Goal: Task Accomplishment & Management: Complete application form

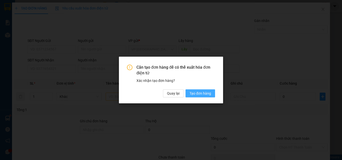
click at [197, 95] on span "Tạo đơn hàng" at bounding box center [200, 94] width 22 height 6
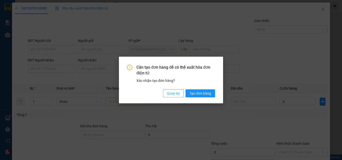
click at [174, 95] on span "Quay lại" at bounding box center [173, 94] width 13 height 6
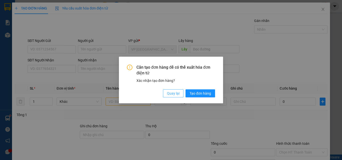
click at [172, 93] on span "Quay lại" at bounding box center [173, 94] width 13 height 6
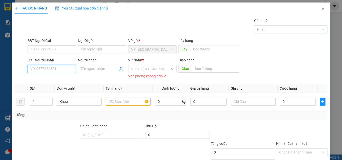
click at [45, 69] on input "SĐT Người Nhận" at bounding box center [52, 69] width 48 height 8
type input "0961066424"
click at [50, 82] on div "0961066424 - hai" at bounding box center [51, 79] width 42 height 6
type input "hai"
type input "140.000"
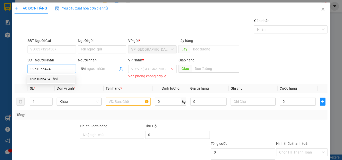
type input "140.000"
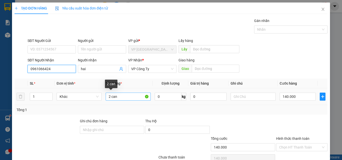
type input "0961066424"
click at [109, 96] on input "2 can" at bounding box center [128, 97] width 45 height 8
click at [124, 97] on input "1 can" at bounding box center [128, 97] width 45 height 8
type input "1 canh"
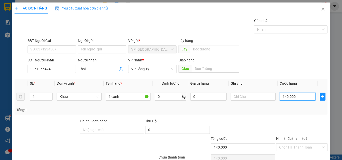
click at [302, 95] on input "140.000" at bounding box center [297, 97] width 36 height 8
type input "0"
click at [279, 95] on input "0" at bounding box center [297, 97] width 36 height 8
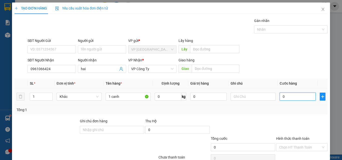
type input "70"
type input "700"
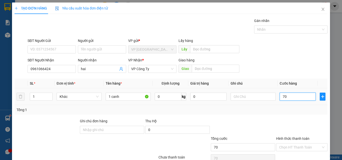
type input "700"
type input "7.000"
type input "70.000"
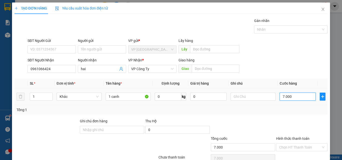
type input "70.000"
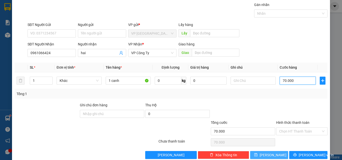
scroll to position [25, 0]
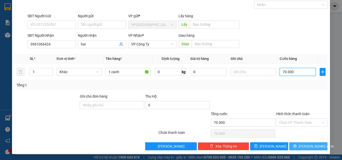
type input "70.000"
click at [304, 148] on span "[PERSON_NAME] và In" at bounding box center [315, 147] width 35 height 6
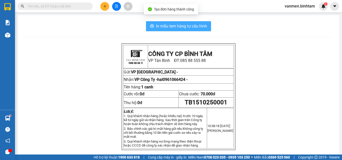
click at [183, 26] on span "In mẫu tem hàng tự cấu hình" at bounding box center [181, 26] width 51 height 6
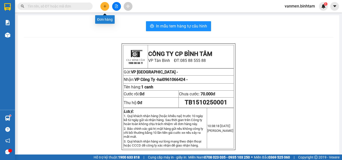
click at [104, 8] on icon "plus" at bounding box center [105, 7] width 4 height 4
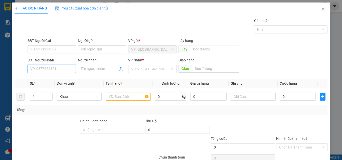
click at [57, 71] on input "SĐT Người Nhận" at bounding box center [52, 69] width 48 height 8
type input "0368433767"
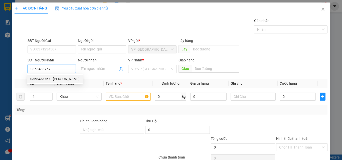
click at [61, 80] on div "0368433767 - [PERSON_NAME]" at bounding box center [54, 79] width 49 height 6
type input "đào sa huynh"
type input "SA HUYNH"
type input "70.000"
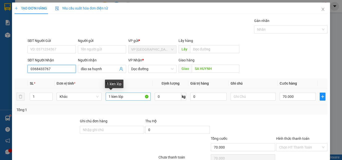
type input "0368433767"
click at [126, 99] on input "1 kien lóp" at bounding box center [128, 97] width 45 height 8
type input "1"
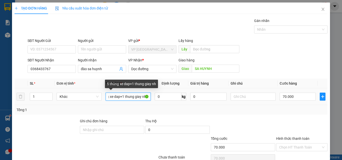
scroll to position [0, 14]
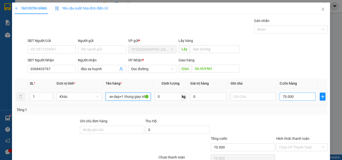
type input "5 thùng xe dap+1 thung giay nhỏ"
click at [295, 94] on input "70.000" at bounding box center [297, 97] width 36 height 8
type input "0"
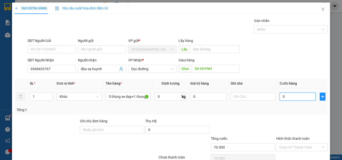
type input "0"
click at [279, 99] on input "0" at bounding box center [297, 97] width 36 height 8
type input "10"
type input "130"
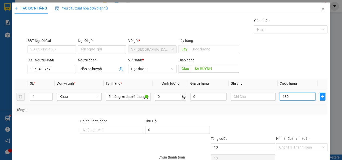
type input "130"
type input "1.300"
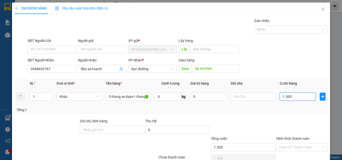
type input "13.000"
type input "130.000"
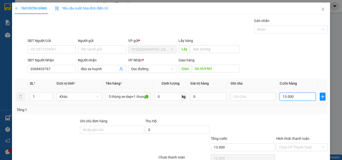
type input "130.000"
type input "1.300.000"
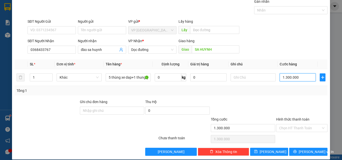
scroll to position [25, 0]
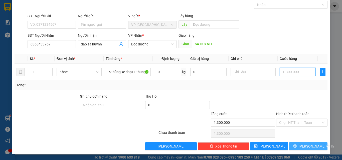
type input "1.300.000"
click at [308, 147] on span "[PERSON_NAME] và In" at bounding box center [315, 147] width 35 height 6
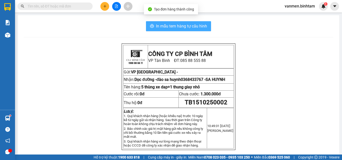
click at [172, 25] on span "In mẫu tem hàng tự cấu hình" at bounding box center [181, 26] width 51 height 6
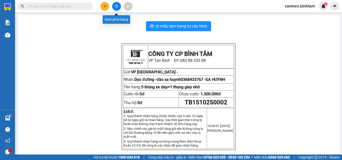
click at [118, 5] on button at bounding box center [116, 6] width 9 height 9
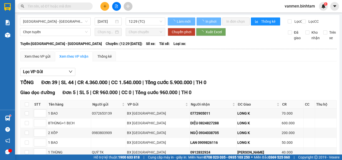
click at [106, 6] on icon "plus" at bounding box center [104, 6] width 3 height 0
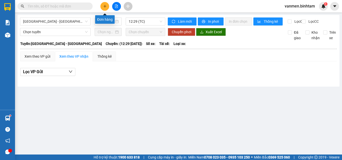
click at [105, 6] on icon "plus" at bounding box center [105, 7] width 4 height 4
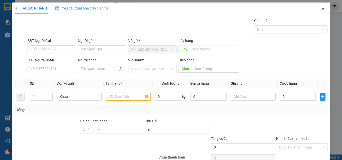
click at [321, 9] on icon "close" at bounding box center [322, 9] width 3 height 3
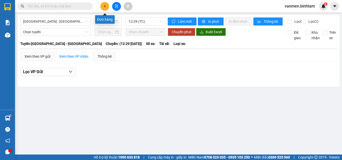
click at [103, 6] on icon "plus" at bounding box center [105, 7] width 4 height 4
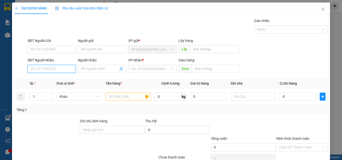
click at [37, 67] on input "SĐT Người Nhận" at bounding box center [52, 69] width 48 height 8
type input "0965973214"
click at [42, 78] on div "0965973214 - a vuong lop" at bounding box center [51, 79] width 42 height 6
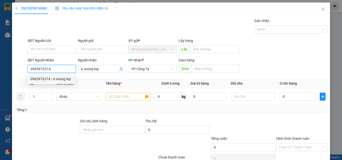
type input "a vuong lop"
type input "80.000"
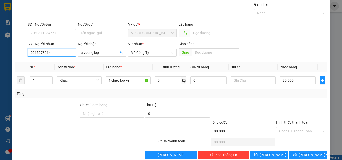
scroll to position [25, 0]
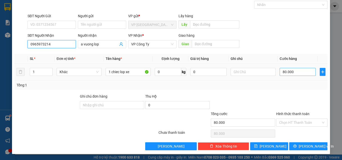
type input "0965973214"
click at [293, 73] on input "80.000" at bounding box center [297, 72] width 36 height 8
type input "0"
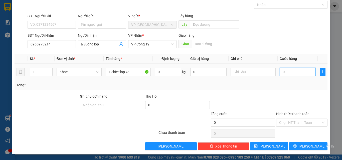
click at [279, 71] on input "0" at bounding box center [297, 72] width 36 height 8
type input "60"
type input "600"
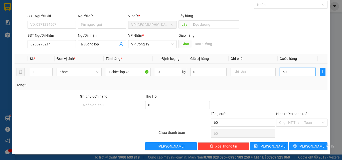
type input "600"
type input "6.000"
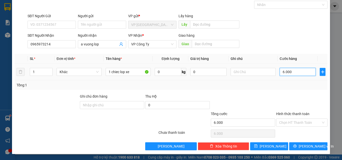
type input "60.000"
click at [265, 147] on button "[PERSON_NAME]" at bounding box center [269, 147] width 38 height 8
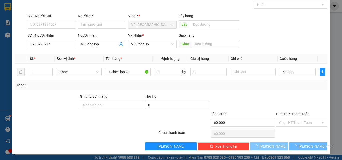
type input "0"
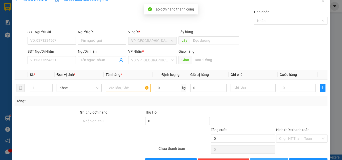
scroll to position [0, 0]
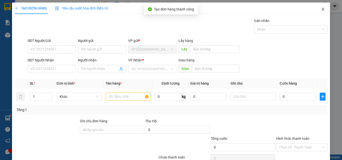
click at [321, 8] on icon "close" at bounding box center [323, 9] width 4 height 4
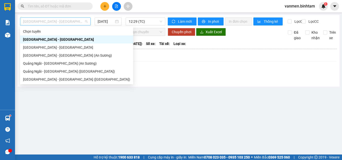
click at [63, 23] on span "[GEOGRAPHIC_DATA] - [GEOGRAPHIC_DATA]" at bounding box center [55, 22] width 65 height 8
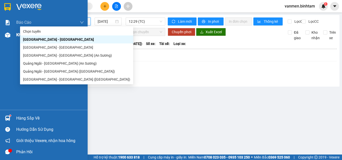
click at [7, 35] on img at bounding box center [7, 35] width 5 height 5
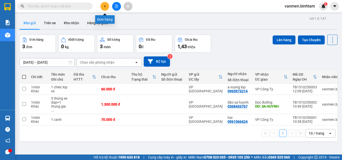
click at [104, 6] on icon "plus" at bounding box center [104, 6] width 3 height 0
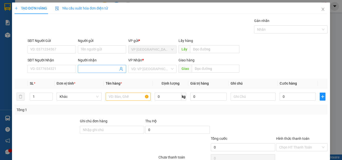
click at [89, 71] on input "Người nhận" at bounding box center [99, 69] width 37 height 6
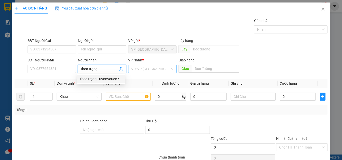
type input "thoa trọng"
click at [162, 67] on input "search" at bounding box center [150, 69] width 39 height 8
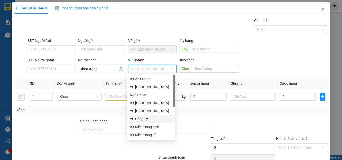
click at [142, 118] on div "VP Công Ty" at bounding box center [151, 119] width 42 height 6
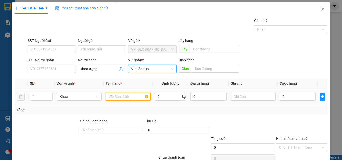
click at [116, 98] on input "text" at bounding box center [128, 97] width 45 height 8
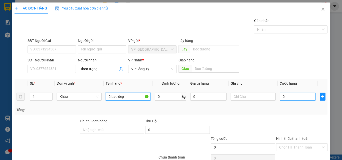
type input "2 bao dep"
click at [282, 97] on input "0" at bounding box center [297, 97] width 36 height 8
type input "3"
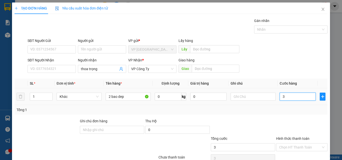
type input "30"
type input "300"
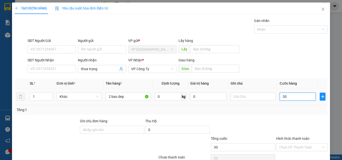
type input "300"
type input "3.000"
type input "30.000"
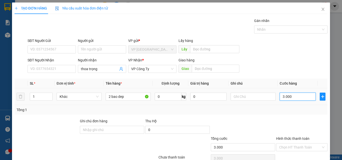
type input "30.000"
type input "300.000"
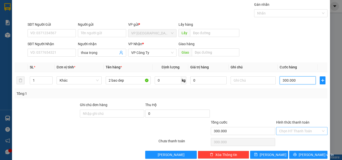
scroll to position [25, 0]
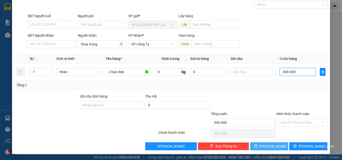
type input "300.000"
click at [268, 146] on span "[PERSON_NAME]" at bounding box center [272, 147] width 27 height 6
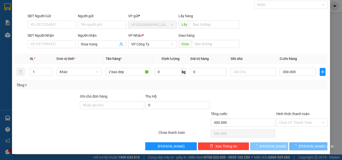
type input "0"
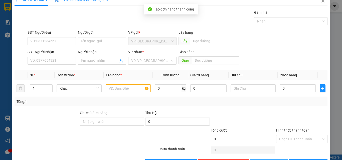
scroll to position [0, 0]
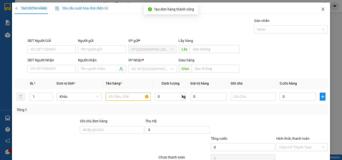
click at [321, 8] on icon "close" at bounding box center [322, 9] width 3 height 3
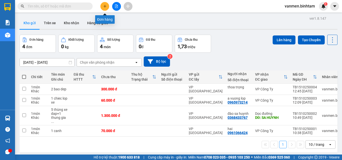
click at [103, 6] on icon "plus" at bounding box center [105, 7] width 4 height 4
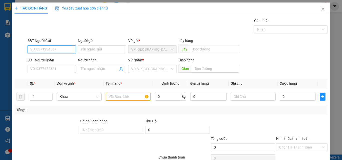
click at [41, 50] on input "SĐT Người Gửi" at bounding box center [52, 50] width 48 height 8
type input "0976575851"
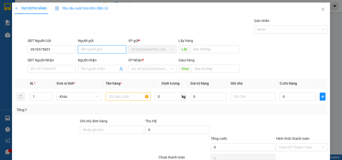
click at [88, 51] on input "Người gửi" at bounding box center [102, 50] width 48 height 8
type input "a phong"
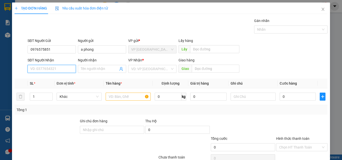
click at [51, 68] on input "SĐT Người Nhận" at bounding box center [52, 69] width 48 height 8
type input "0974820344"
click at [94, 70] on input "Người nhận" at bounding box center [99, 69] width 37 height 6
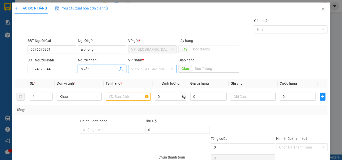
type input "a vấn"
click at [153, 68] on input "search" at bounding box center [150, 69] width 39 height 8
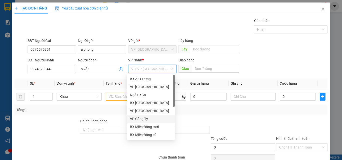
click at [141, 121] on div "VP Công Ty" at bounding box center [151, 119] width 42 height 6
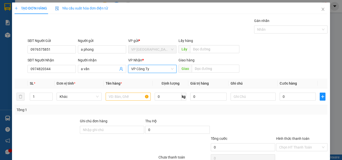
click at [139, 70] on span "VP Công Ty" at bounding box center [152, 69] width 42 height 8
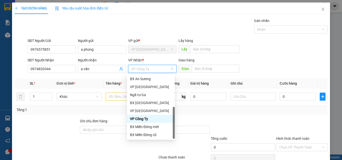
scroll to position [16, 0]
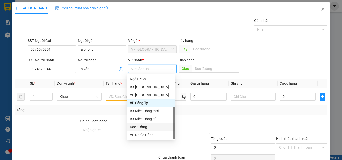
click at [141, 129] on div "Dọc đường" at bounding box center [151, 127] width 42 height 6
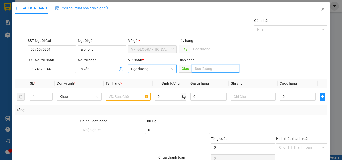
click at [197, 71] on input "text" at bounding box center [216, 69] width 48 height 8
type input "d"
type input "tram thanh nga dốc sỏi"
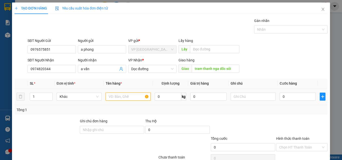
click at [122, 96] on input "text" at bounding box center [128, 97] width 45 height 8
type input "2 canh quạt"
click at [288, 94] on input "0" at bounding box center [297, 97] width 36 height 8
type input "2"
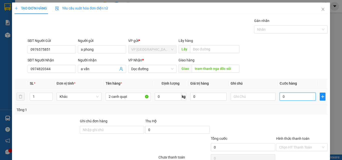
type input "2"
type input "20"
type input "200"
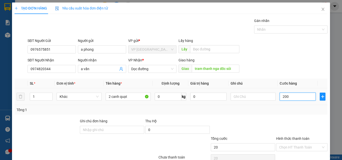
type input "200"
type input "2.000"
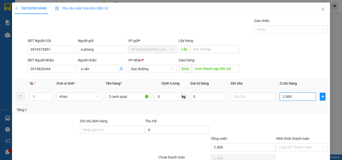
type input "20.000"
type input "200.000"
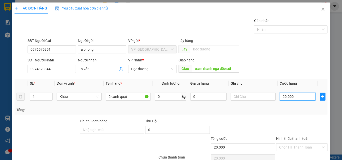
type input "200.000"
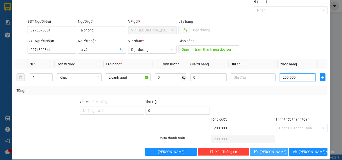
scroll to position [25, 0]
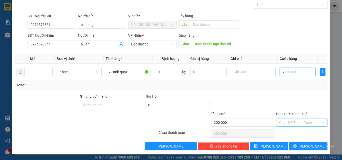
type input "200.000"
click at [282, 121] on input "Hình thức thanh toán" at bounding box center [300, 123] width 42 height 8
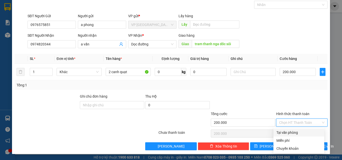
click at [249, 99] on div at bounding box center [242, 103] width 65 height 18
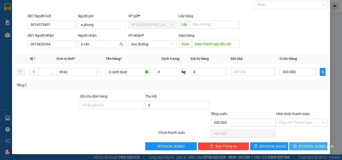
click at [306, 148] on span "[PERSON_NAME] và In" at bounding box center [315, 147] width 35 height 6
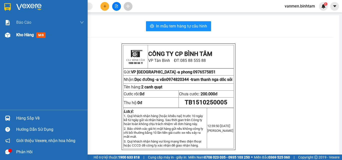
click at [9, 34] on img at bounding box center [7, 35] width 5 height 5
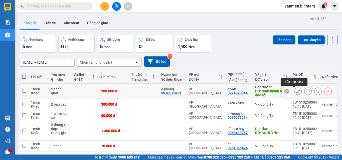
click at [296, 89] on button at bounding box center [297, 91] width 7 height 9
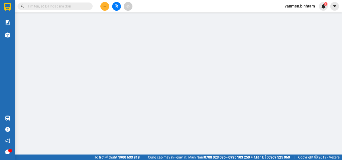
type input "0976575851"
type input "a phong"
type input "0974820344"
type input "a vấn"
type input "tram thanh nga dốc sỏi"
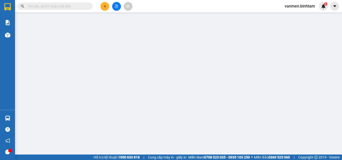
type input "200.000"
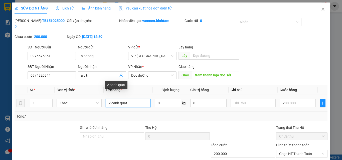
click at [137, 99] on input "2 canh quạt" at bounding box center [128, 103] width 45 height 8
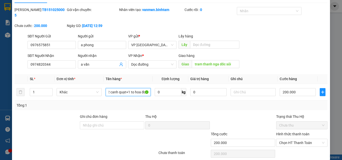
scroll to position [26, 0]
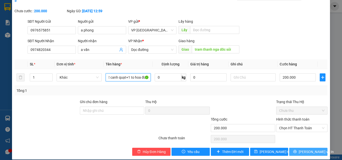
type input "2 canh quạt+1 to hoa đon"
click at [300, 148] on button "[PERSON_NAME] và In" at bounding box center [308, 152] width 38 height 8
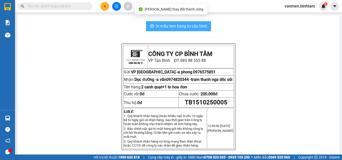
click at [184, 25] on span "In mẫu tem hàng tự cấu hình" at bounding box center [181, 26] width 51 height 6
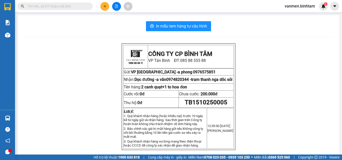
scroll to position [66, 0]
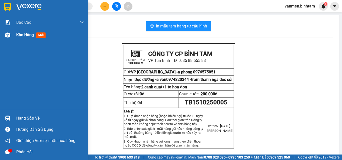
click at [7, 35] on img at bounding box center [7, 35] width 5 height 5
